Goal: Task Accomplishment & Management: Use online tool/utility

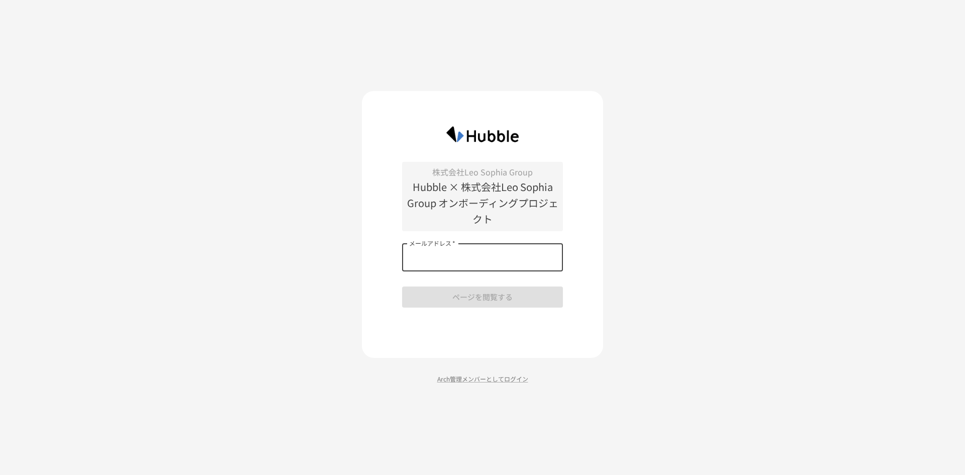
click at [480, 253] on input "メールアドレス   *" at bounding box center [482, 257] width 161 height 28
type input "**********"
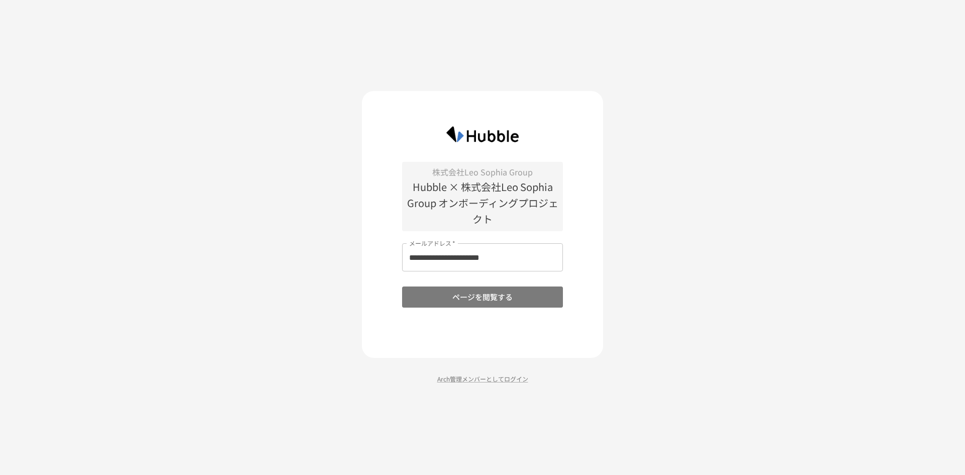
click at [489, 307] on button "ページを閲覧する" at bounding box center [482, 297] width 161 height 21
